Goal: Information Seeking & Learning: Learn about a topic

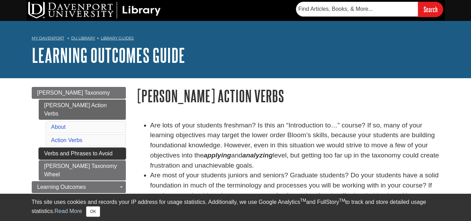
click at [81, 148] on link "Verbs and Phrases to Avoid" at bounding box center [82, 154] width 87 height 12
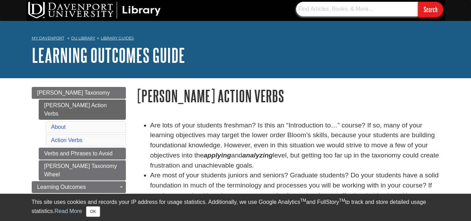
click at [374, 10] on input "text" at bounding box center [357, 9] width 122 height 15
type input "hireachy of verbs"
click at [418, 2] on input "Search" at bounding box center [430, 9] width 25 height 15
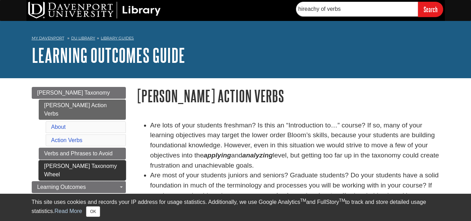
click at [81, 160] on link "[PERSON_NAME] Taxonomy Wheel" at bounding box center [82, 170] width 87 height 20
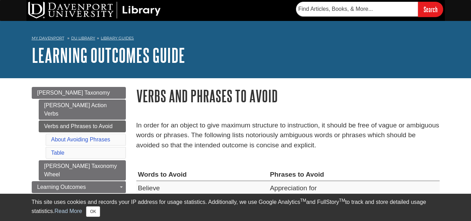
scroll to position [193, 0]
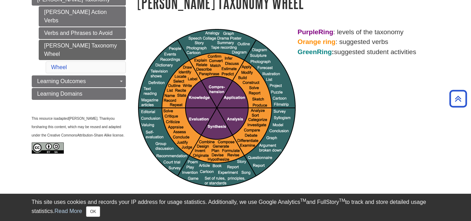
scroll to position [92, 0]
